Goal: Task Accomplishment & Management: Use online tool/utility

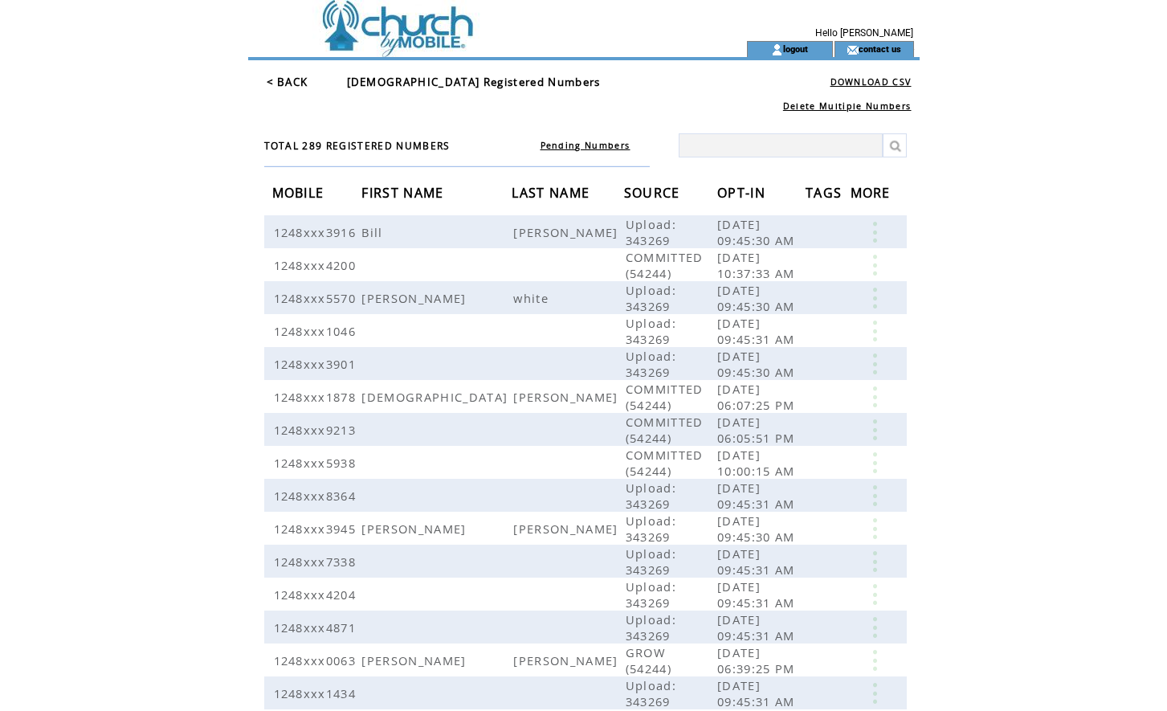
click at [751, 194] on span "OPT-IN" at bounding box center [743, 195] width 52 height 30
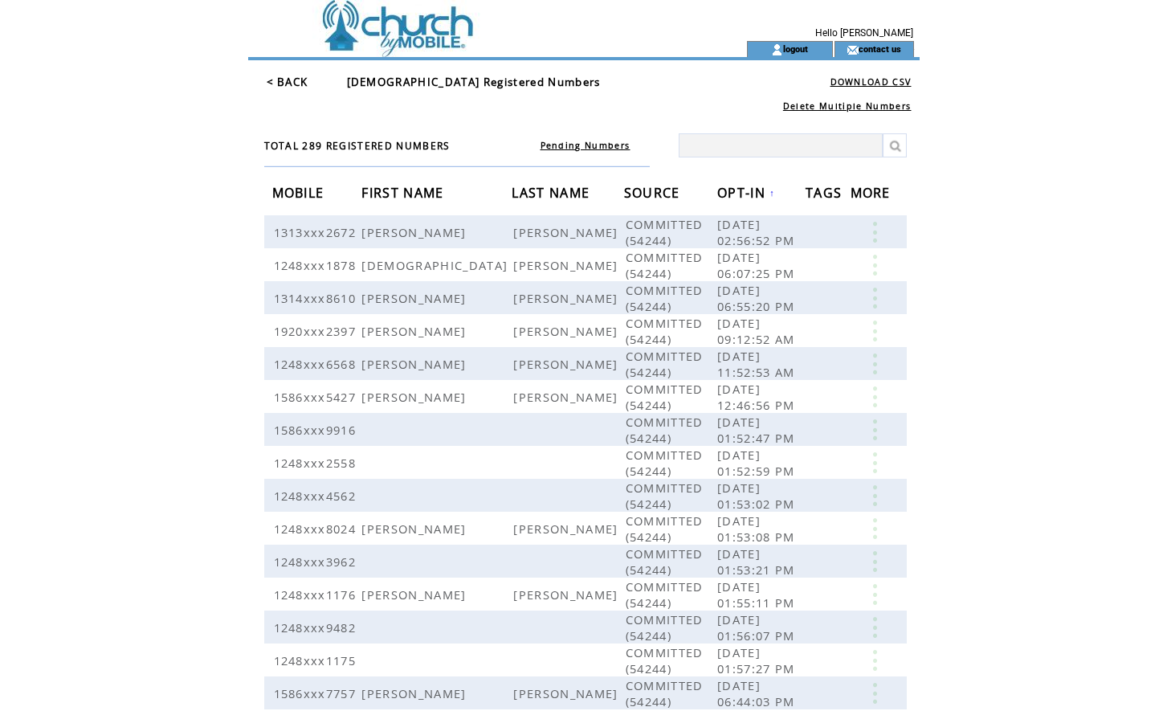
click at [751, 194] on span "OPT-IN" at bounding box center [743, 195] width 52 height 30
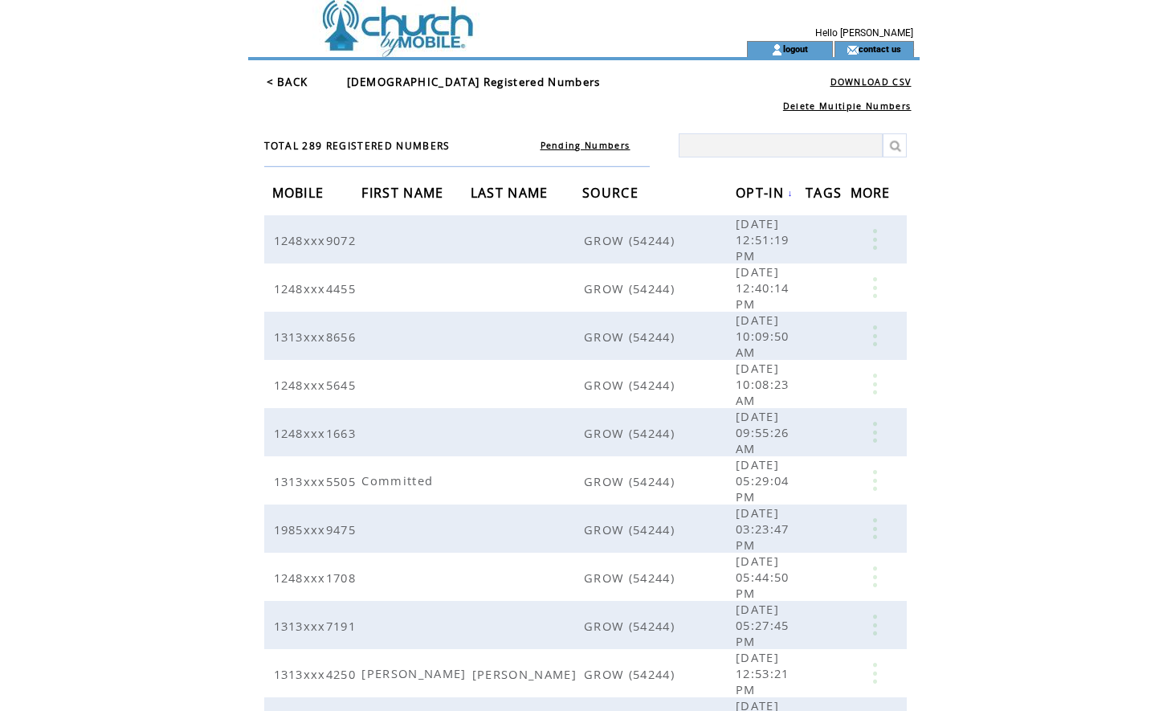
click at [275, 86] on link "< BACK" at bounding box center [288, 82] width 42 height 14
